Goal: Transaction & Acquisition: Purchase product/service

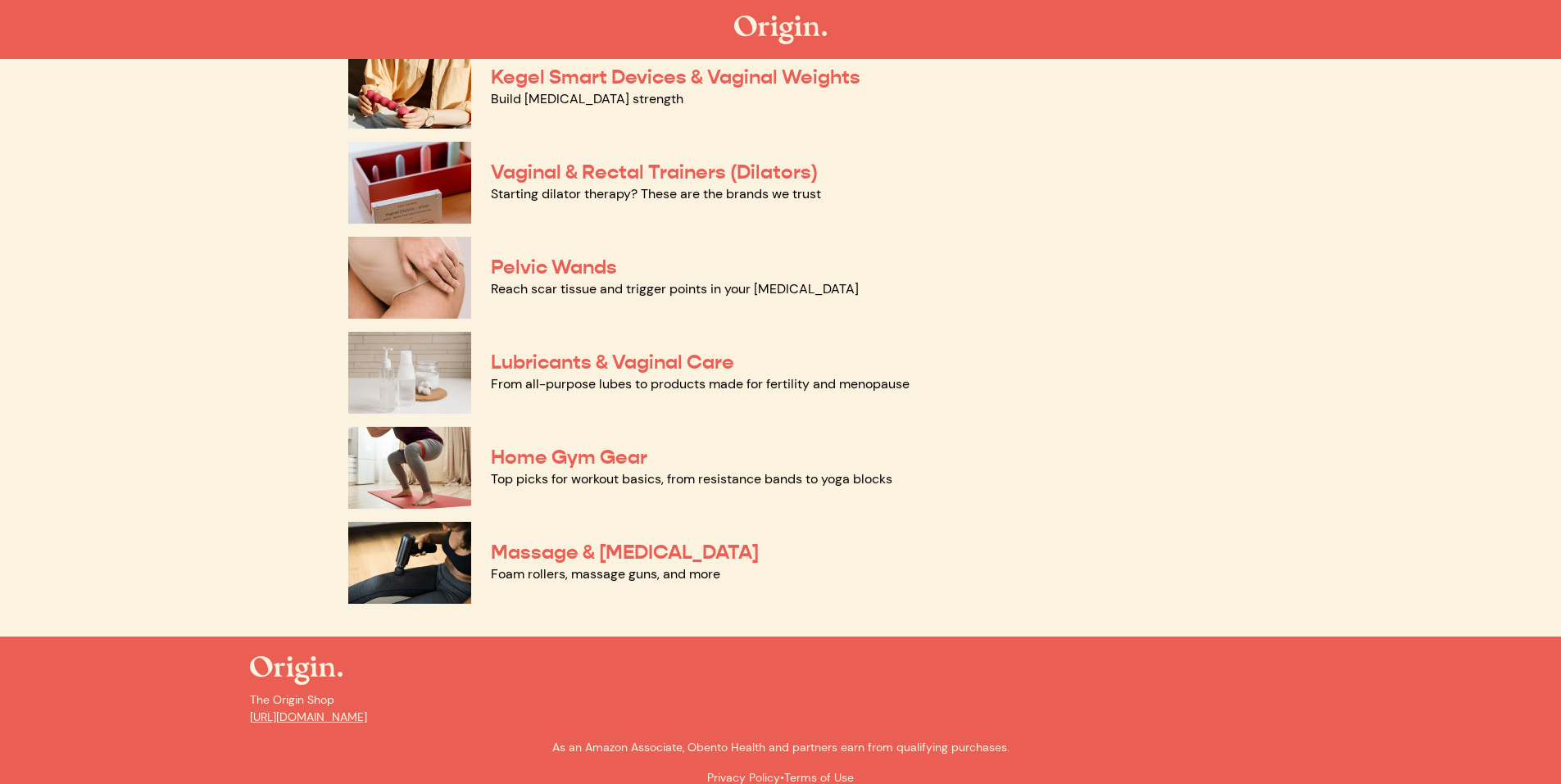
scroll to position [680, 0]
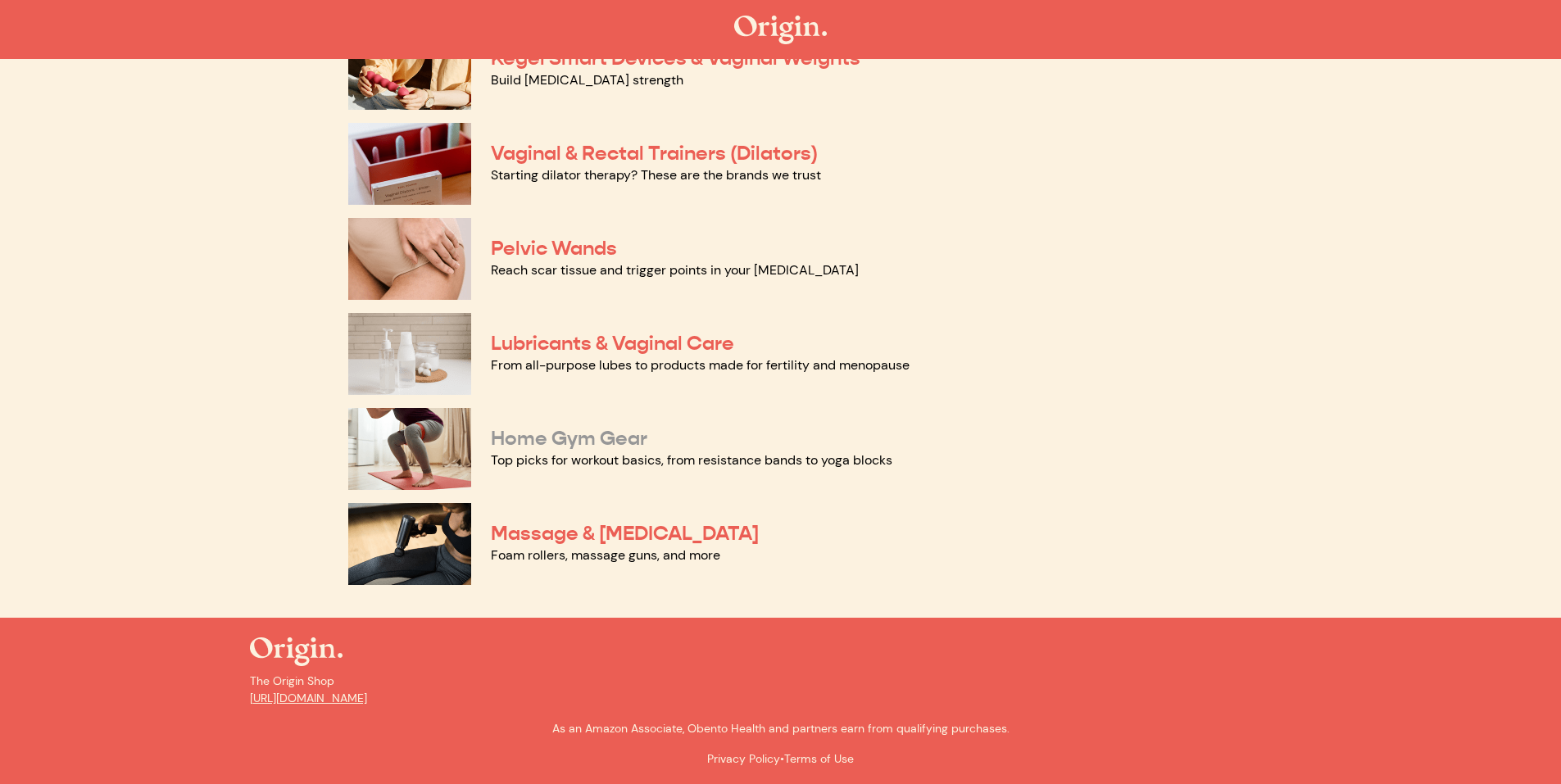
click at [592, 435] on link "Home Gym Gear" at bounding box center [569, 437] width 157 height 24
click at [554, 242] on link "Pelvic Wands" at bounding box center [554, 248] width 127 height 24
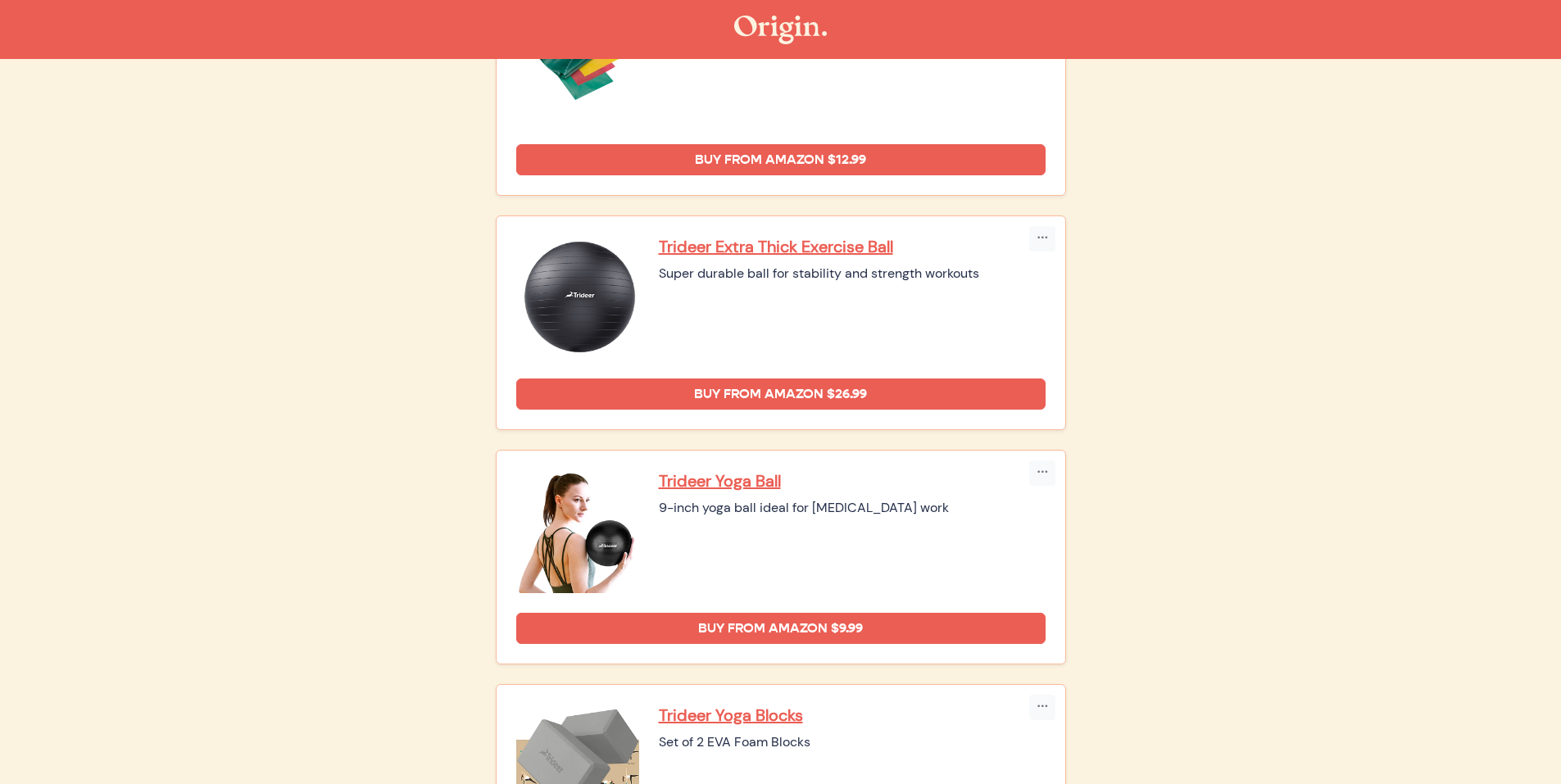
scroll to position [819, 0]
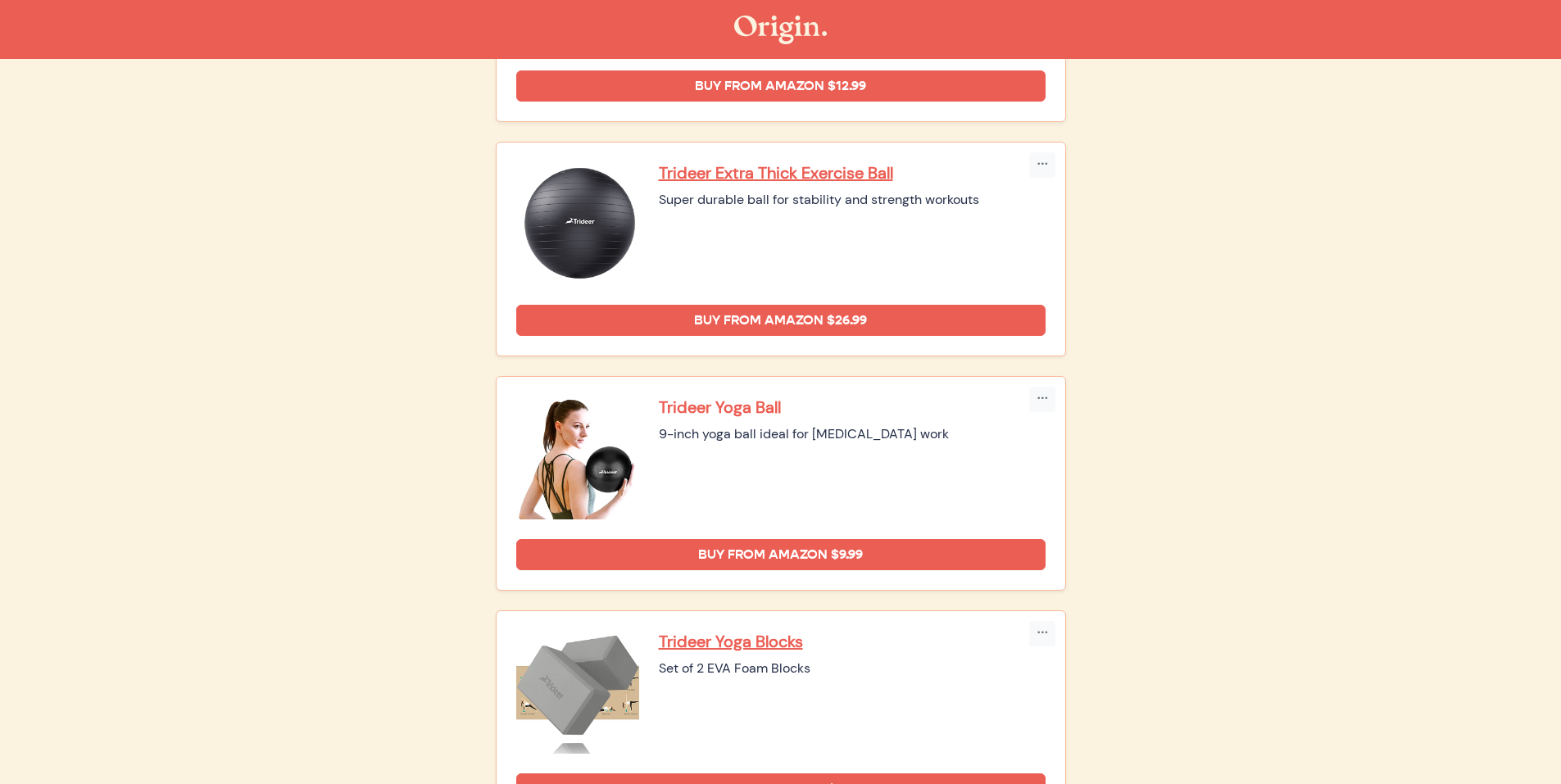
click at [763, 406] on p "Trideer Yoga Ball" at bounding box center [852, 406] width 387 height 21
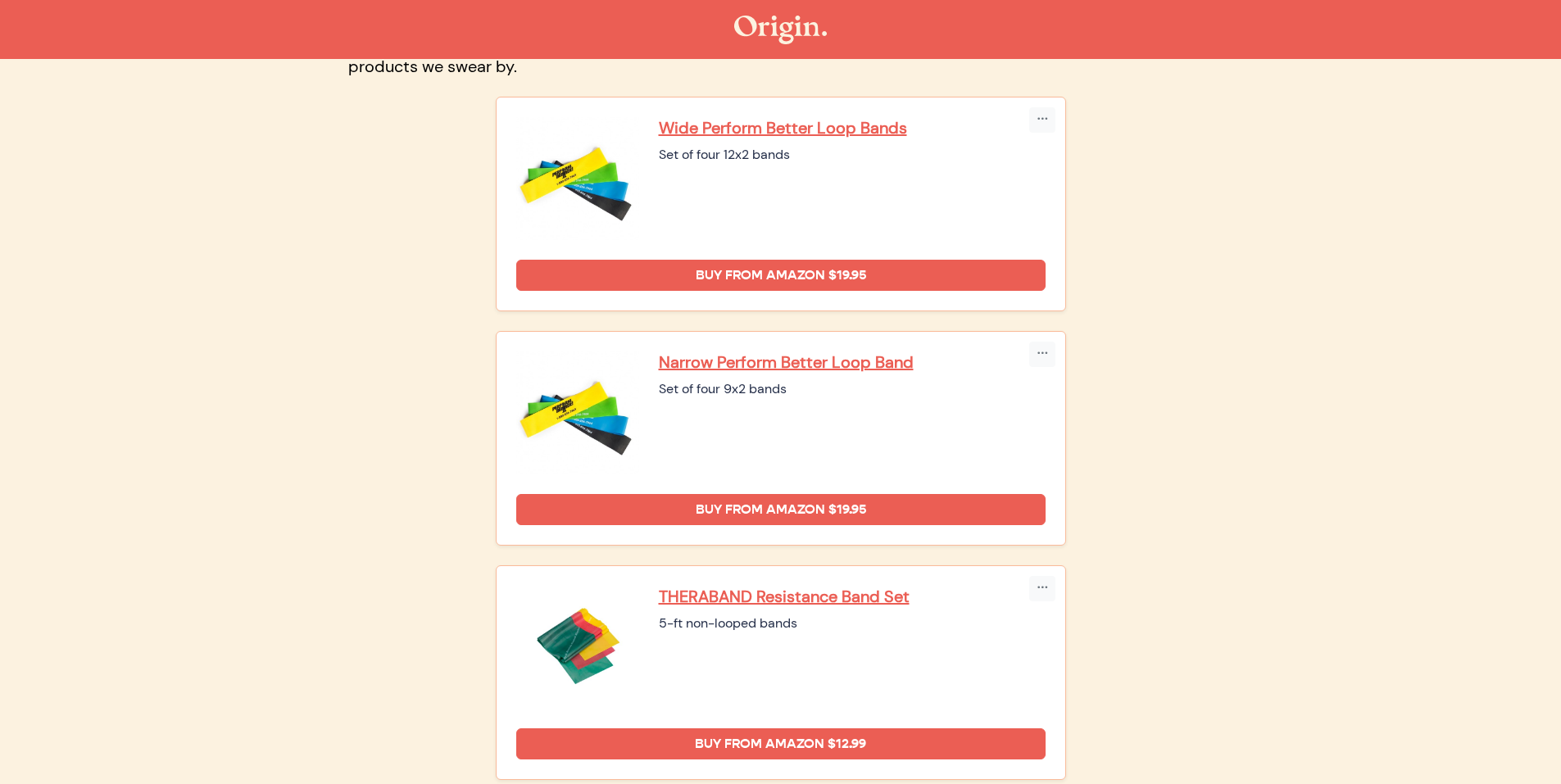
scroll to position [0, 0]
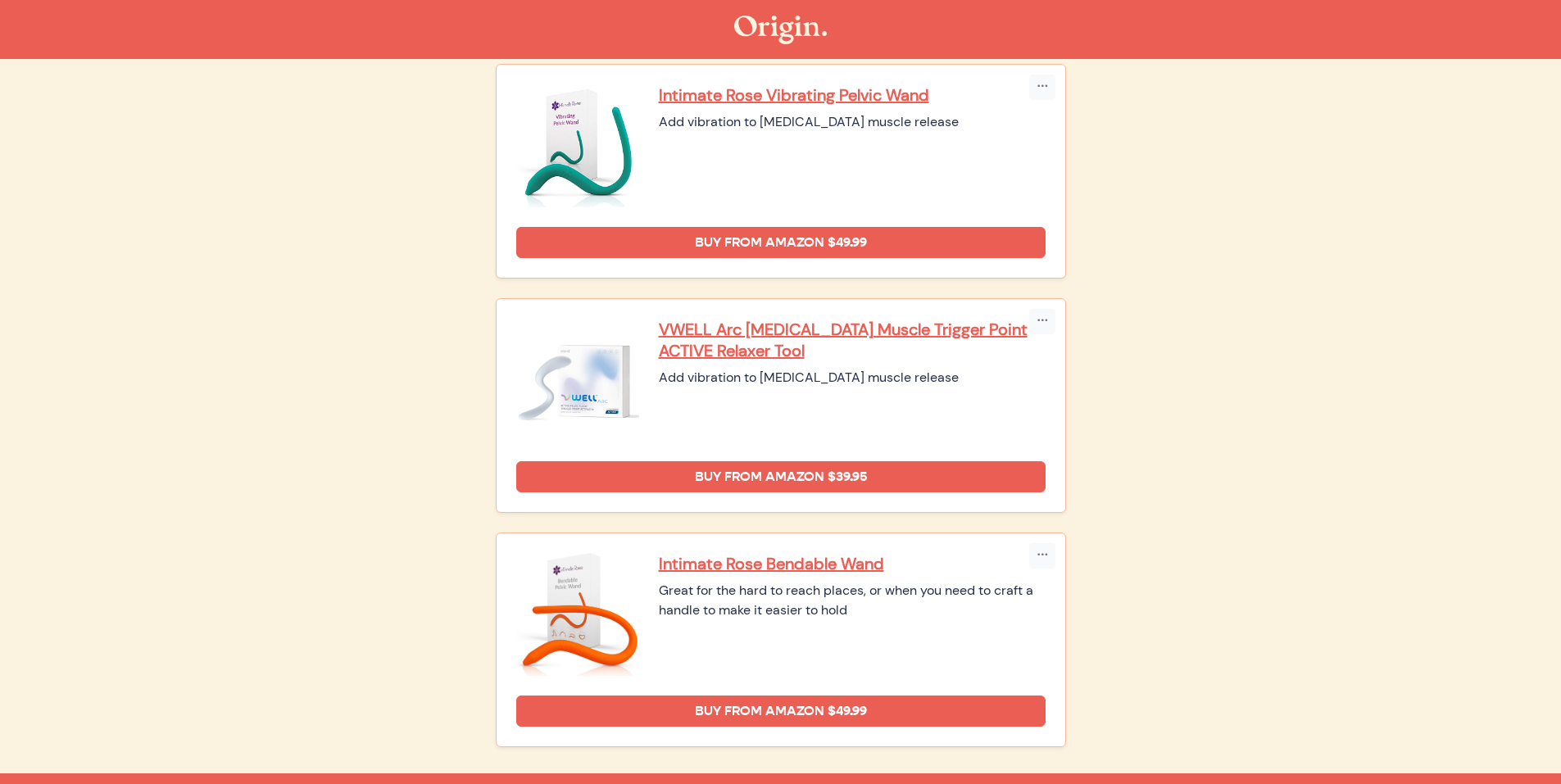
scroll to position [737, 0]
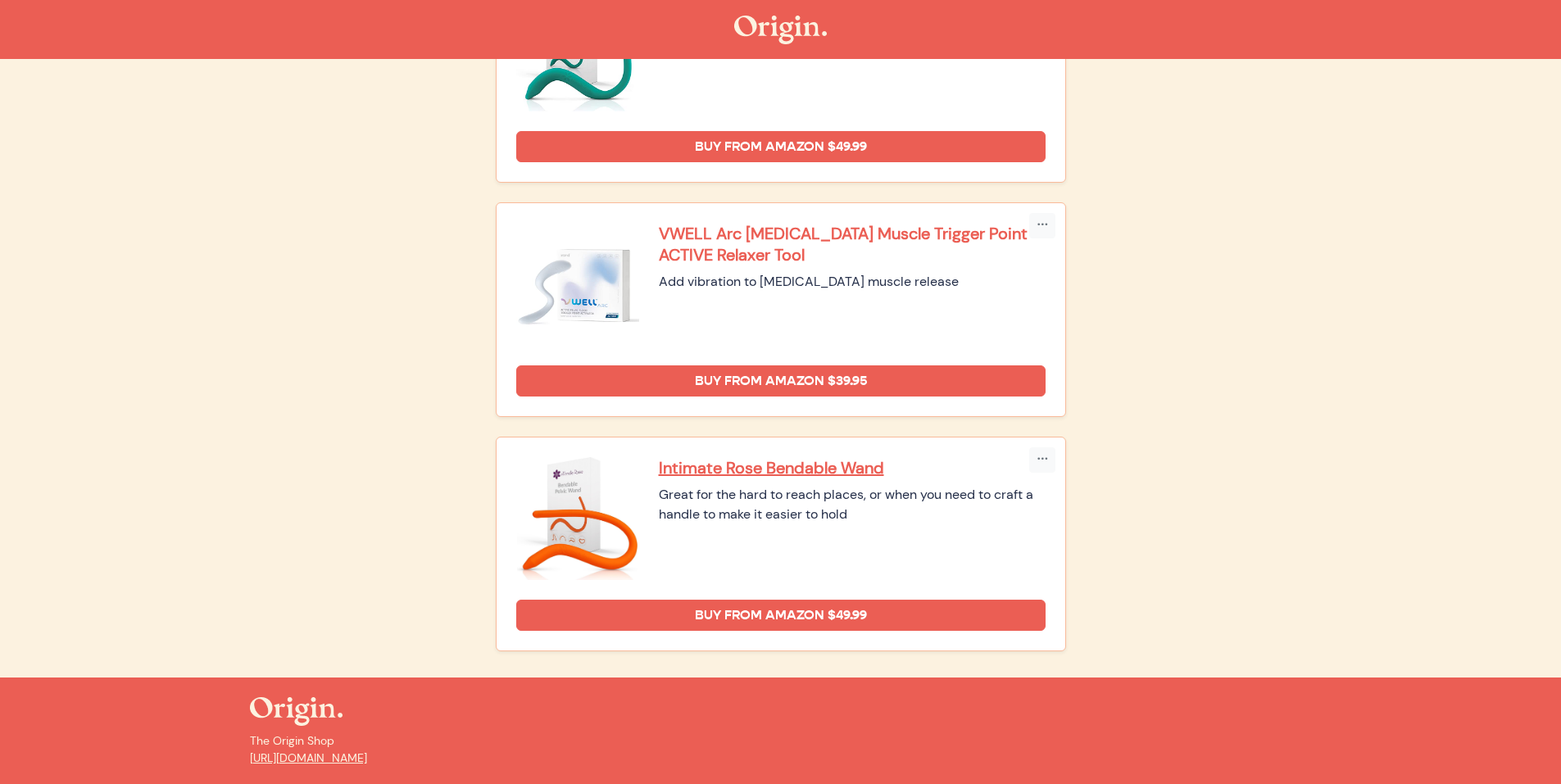
click at [740, 240] on p "VWELL Arc Pelvic Floor Muscle Trigger Point ACTIVE Relaxer Tool" at bounding box center [852, 244] width 387 height 43
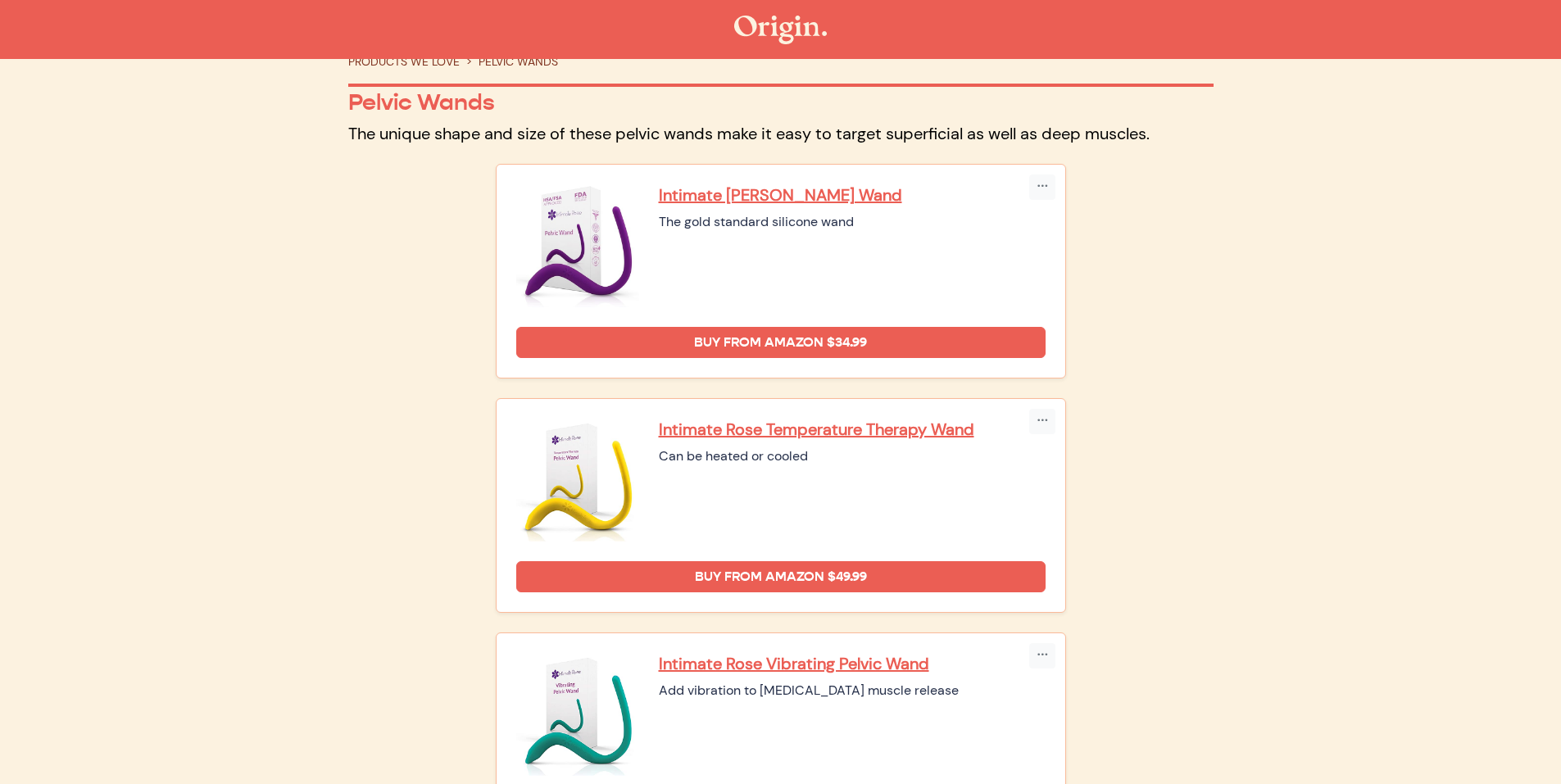
scroll to position [0, 0]
